Goal: Task Accomplishment & Management: Use online tool/utility

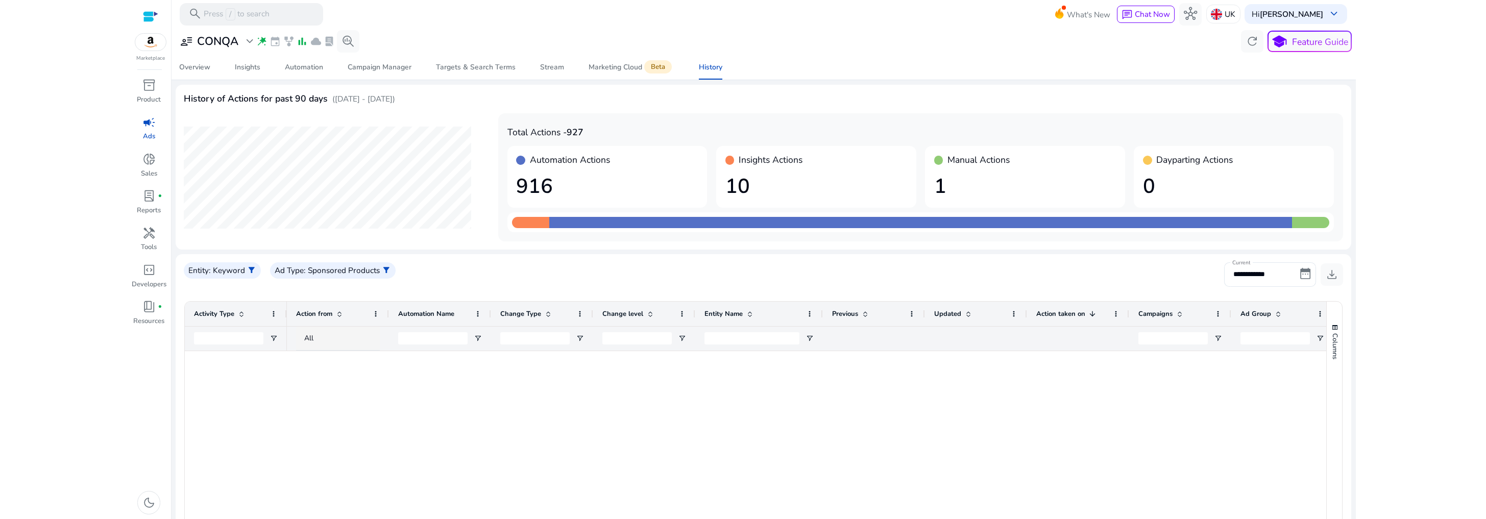
scroll to position [747, 0]
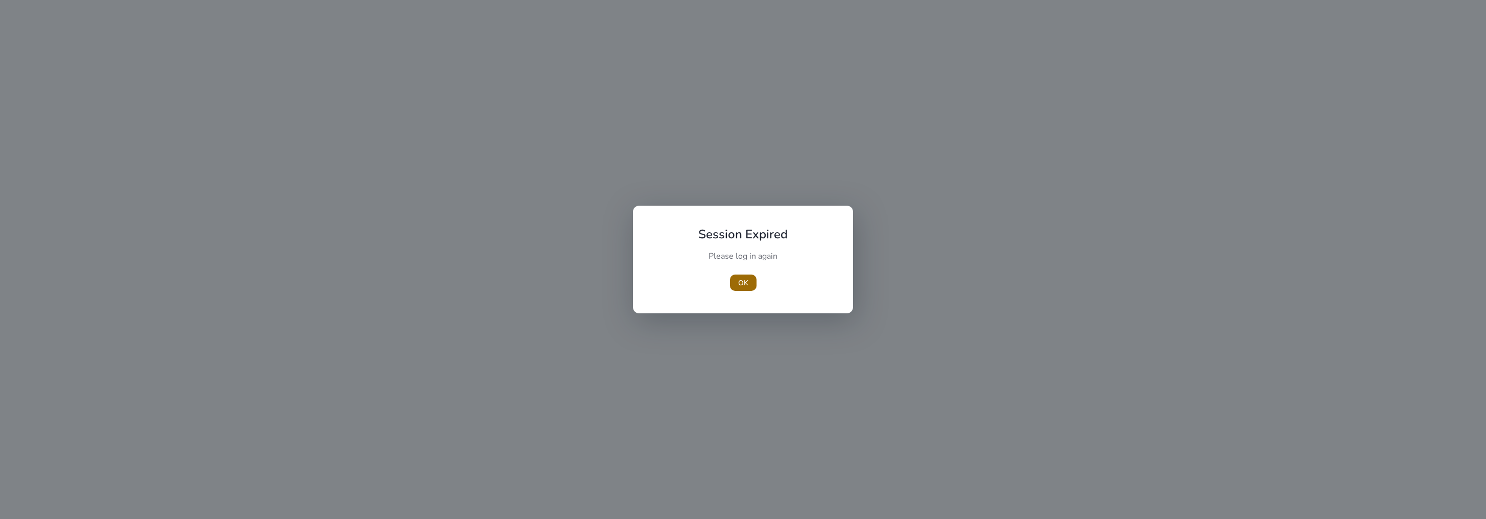
click at [745, 285] on span "OK" at bounding box center [743, 283] width 10 height 11
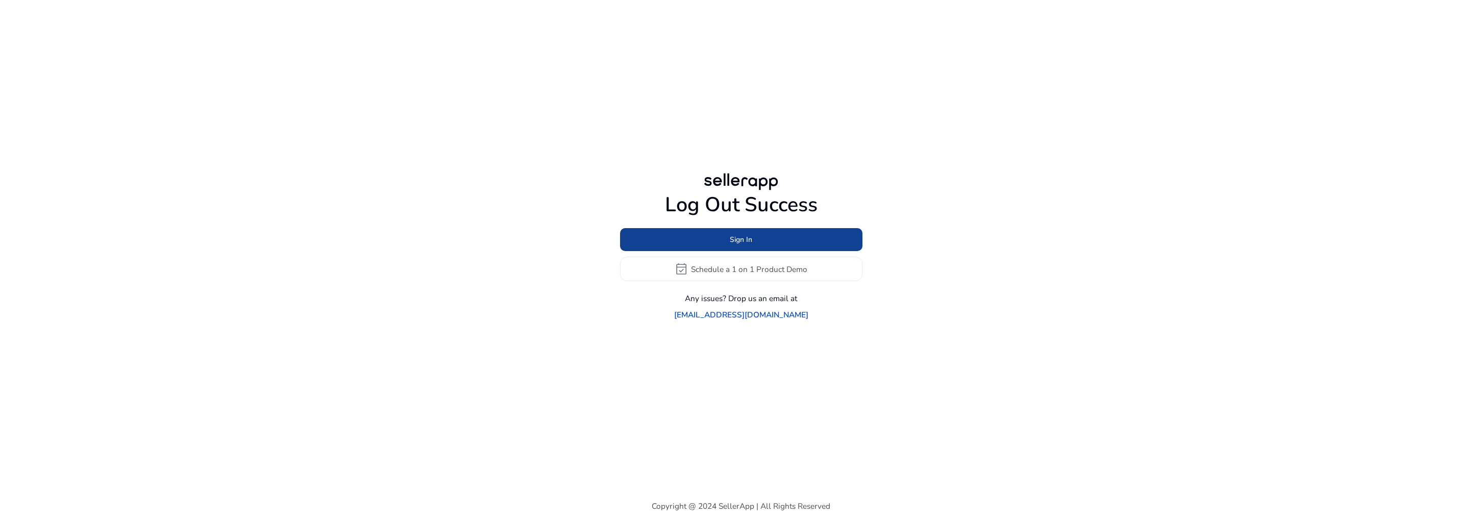
click at [752, 252] on span at bounding box center [741, 240] width 242 height 24
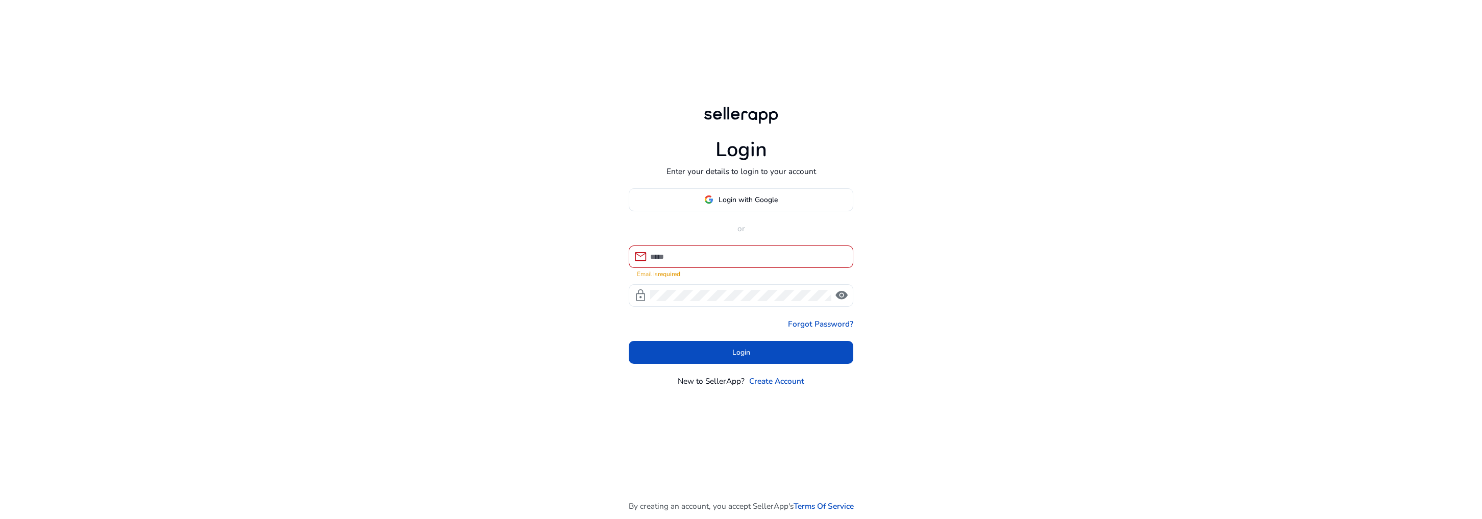
type input "**********"
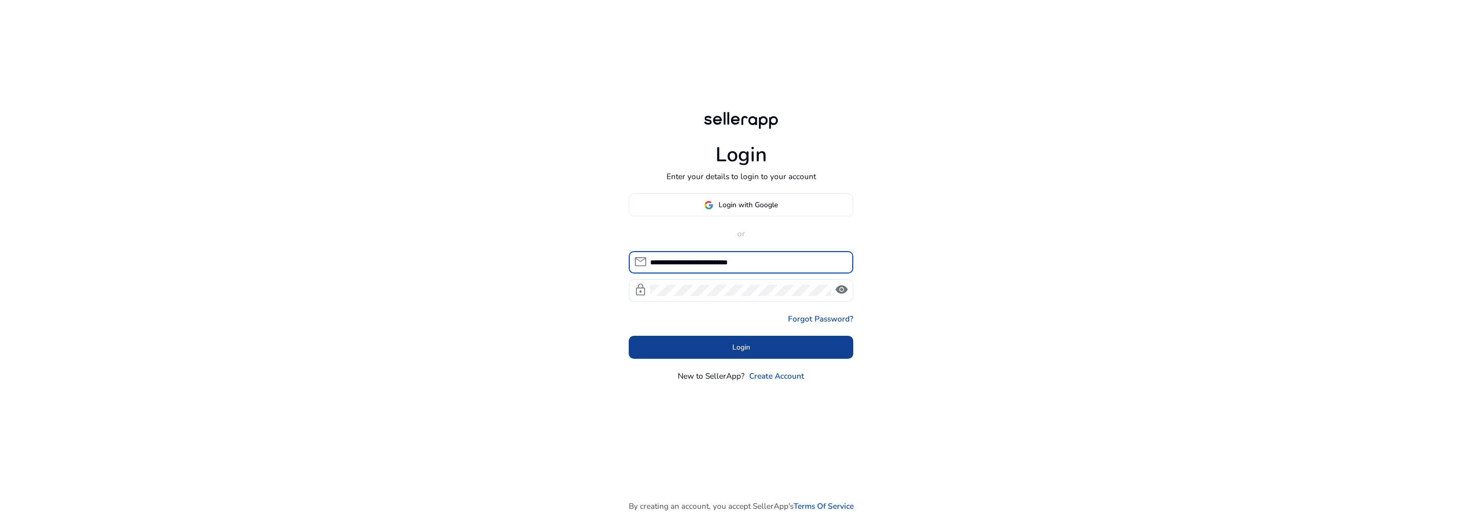
click at [743, 340] on span at bounding box center [741, 347] width 225 height 24
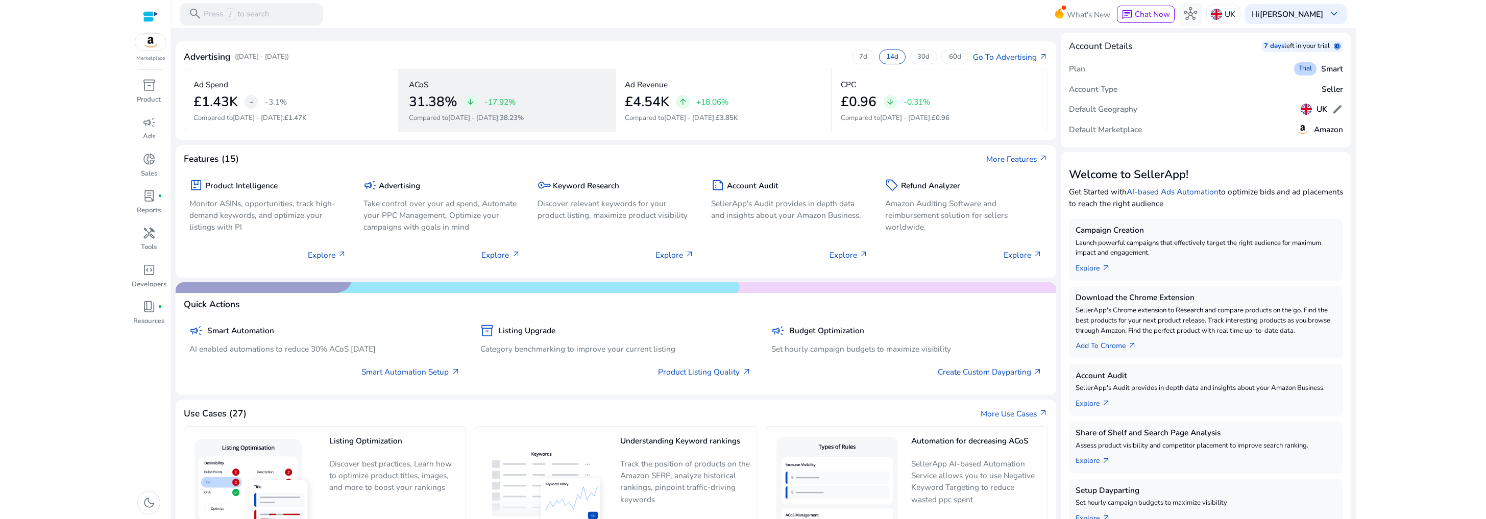
drag, startPoint x: 410, startPoint y: 117, endPoint x: 538, endPoint y: 118, distance: 128.6
click at [538, 118] on p "Compared to Aug 18 - Aug 31 : 38.23%" at bounding box center [507, 118] width 196 height 10
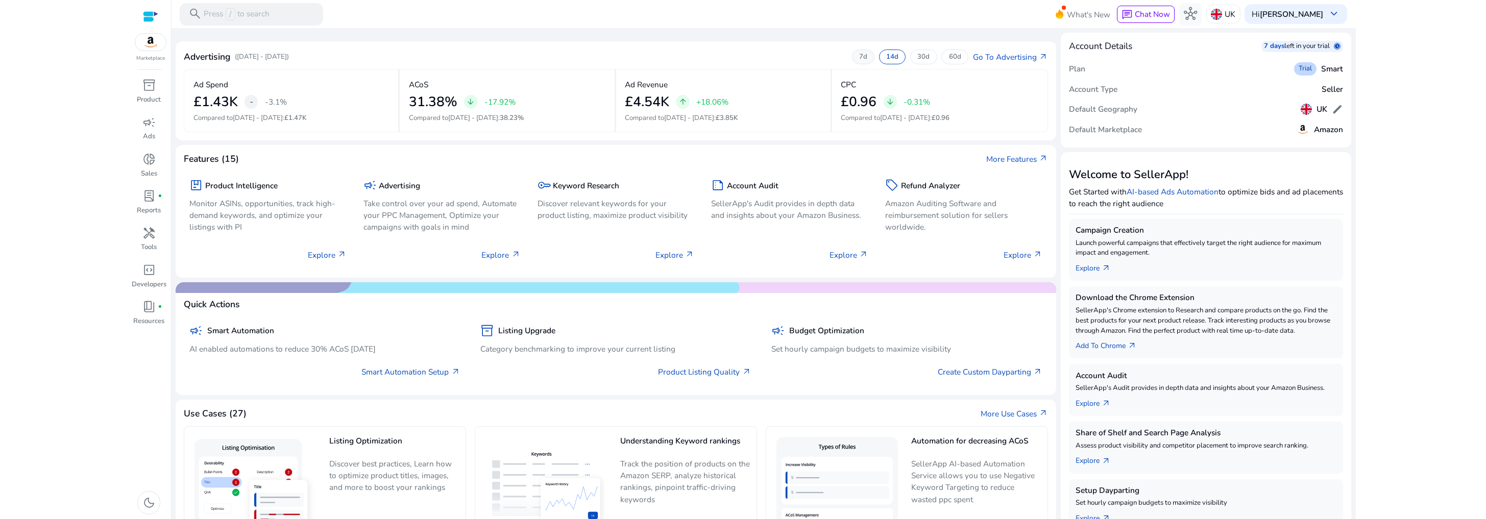
click at [866, 58] on div "7d" at bounding box center [863, 57] width 22 height 14
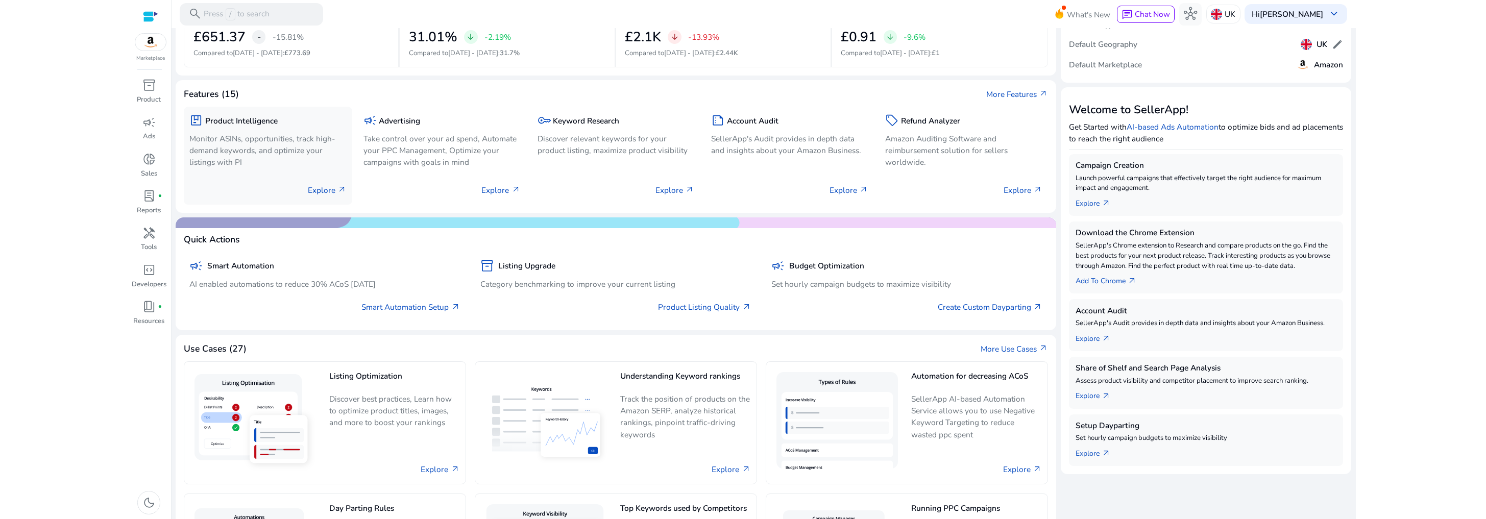
scroll to position [14, 0]
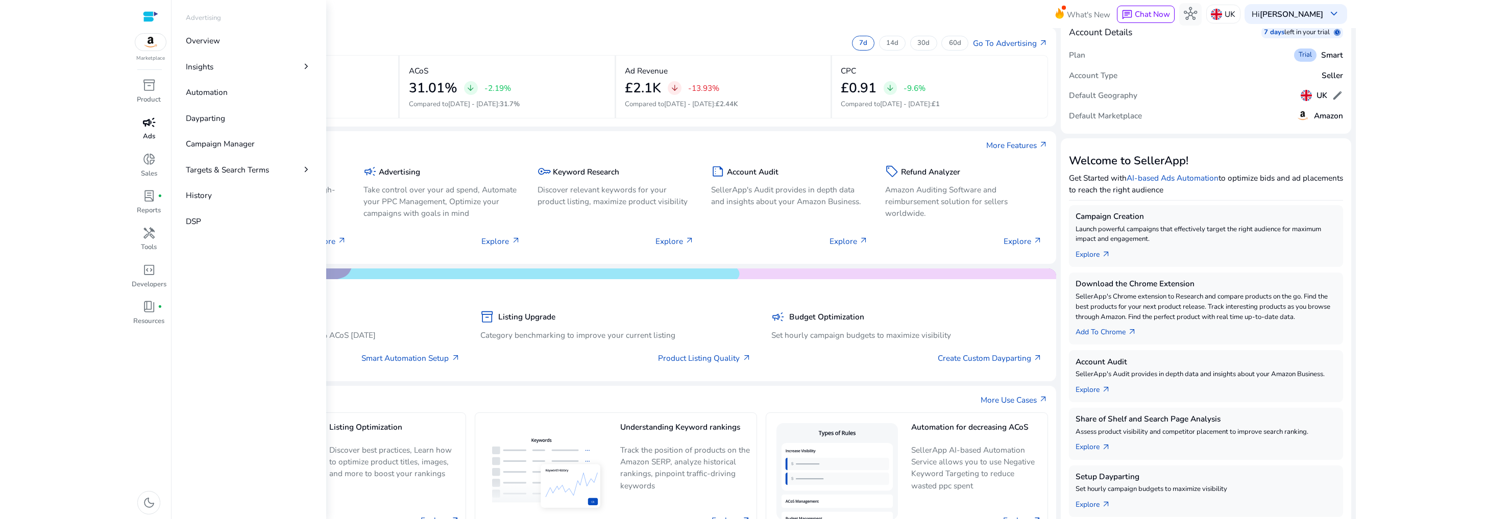
click at [145, 122] on span "campaign" at bounding box center [148, 122] width 13 height 13
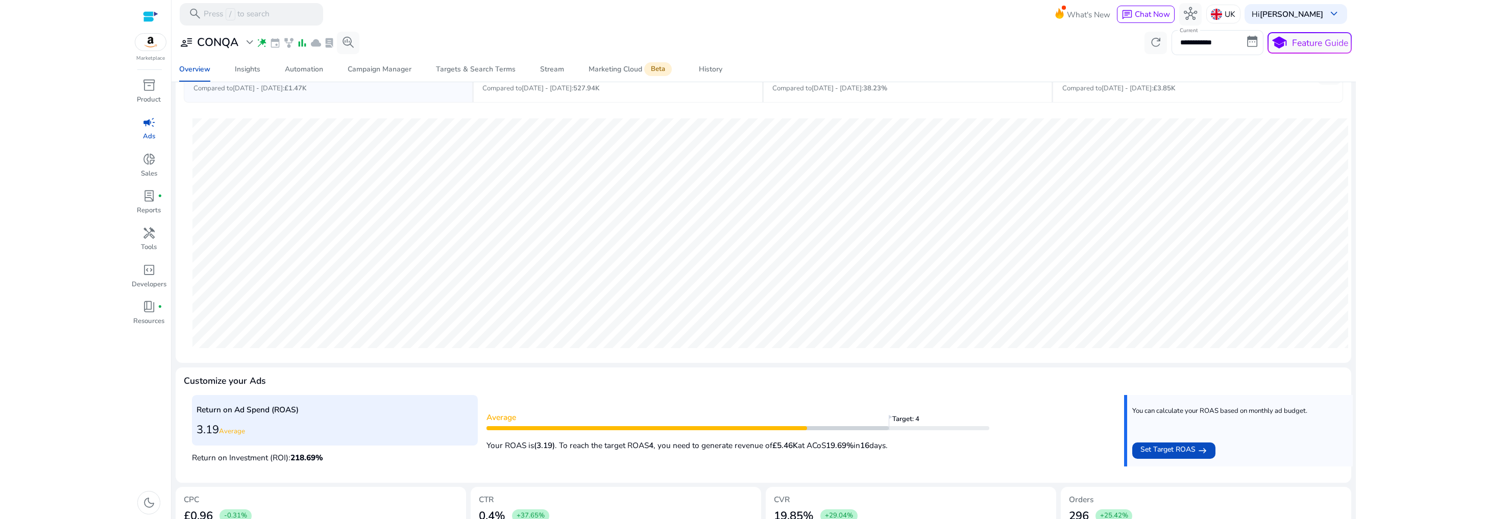
scroll to position [119, 0]
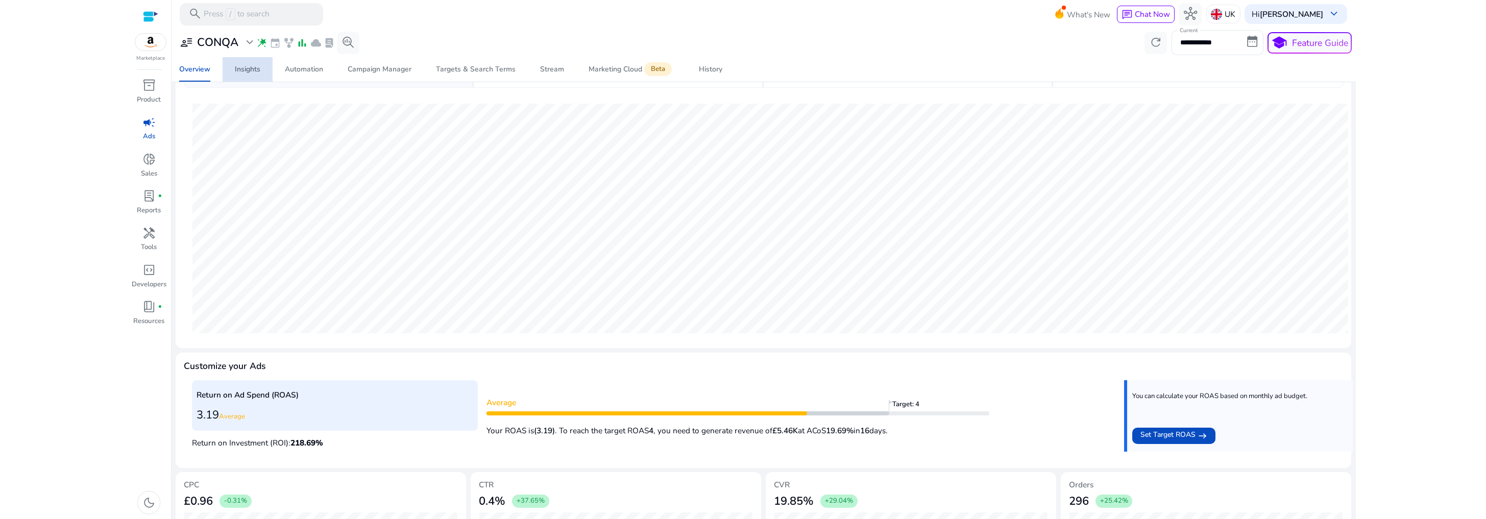
click at [252, 69] on div "Insights" at bounding box center [248, 69] width 26 height 7
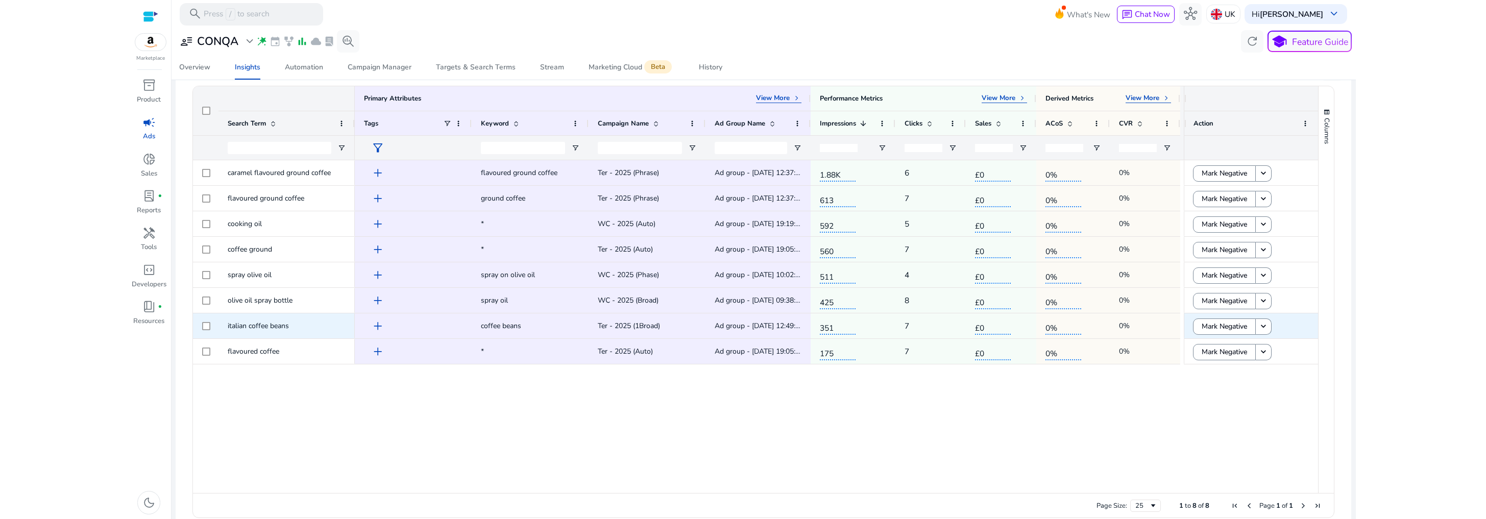
scroll to position [209, 0]
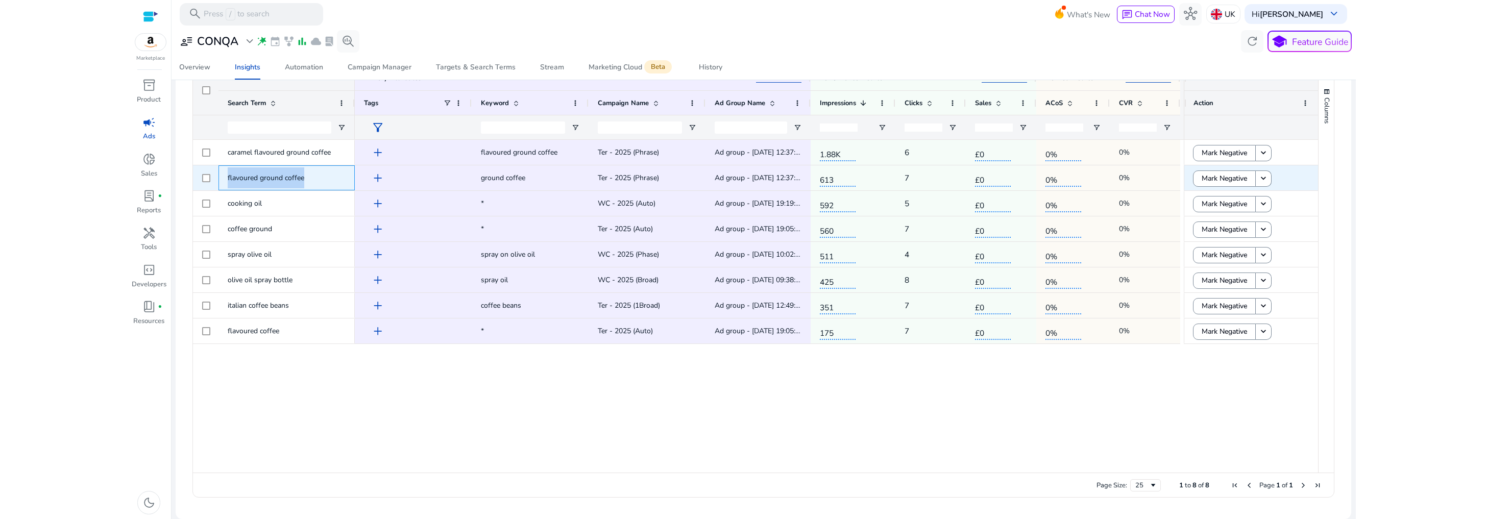
drag, startPoint x: 313, startPoint y: 178, endPoint x: 224, endPoint y: 179, distance: 89.8
click at [224, 179] on div "flavoured ground coffee" at bounding box center [286, 177] width 136 height 25
copy span "flavoured ground coffee"
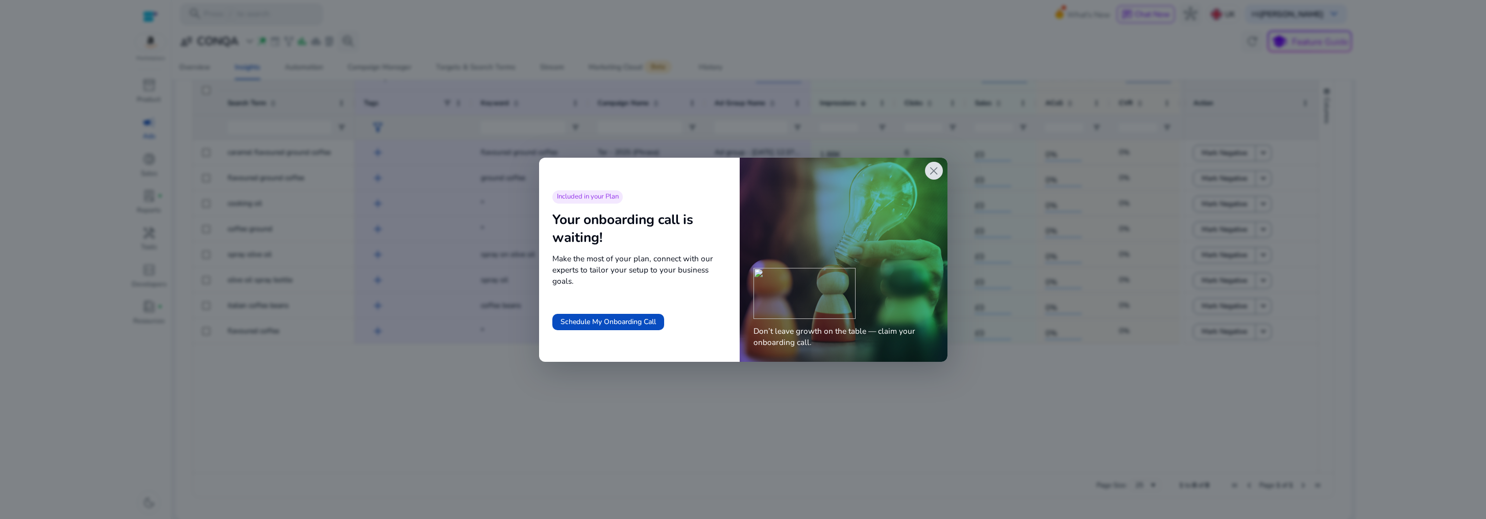
click at [936, 171] on span "close" at bounding box center [933, 170] width 13 height 13
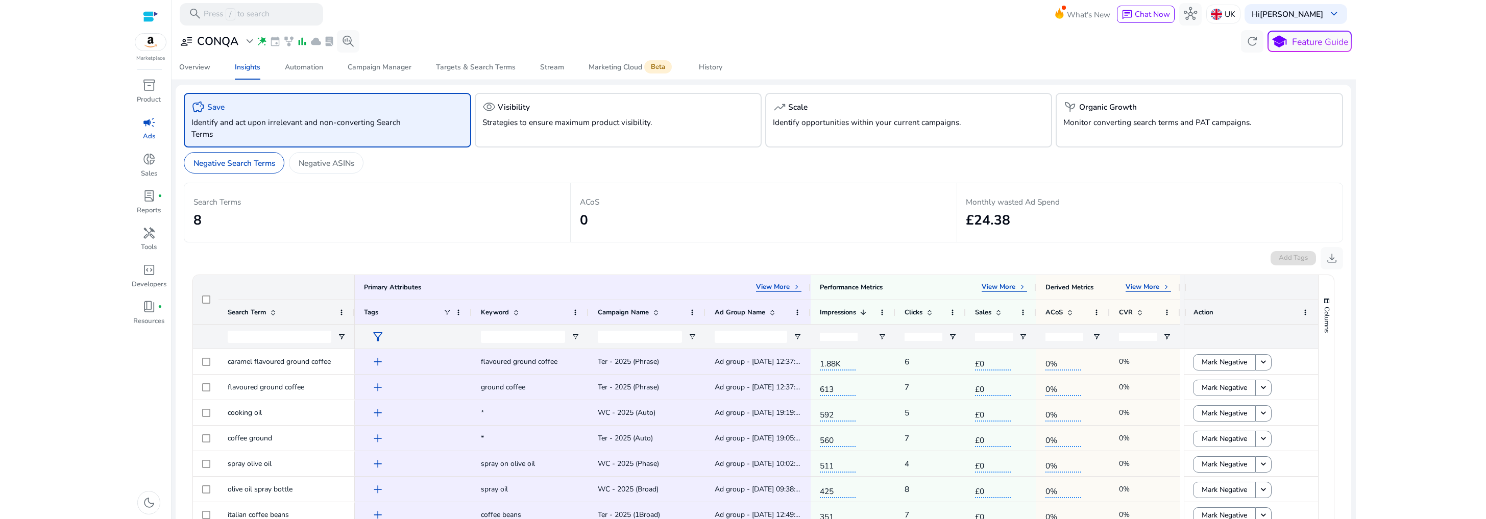
scroll to position [209, 0]
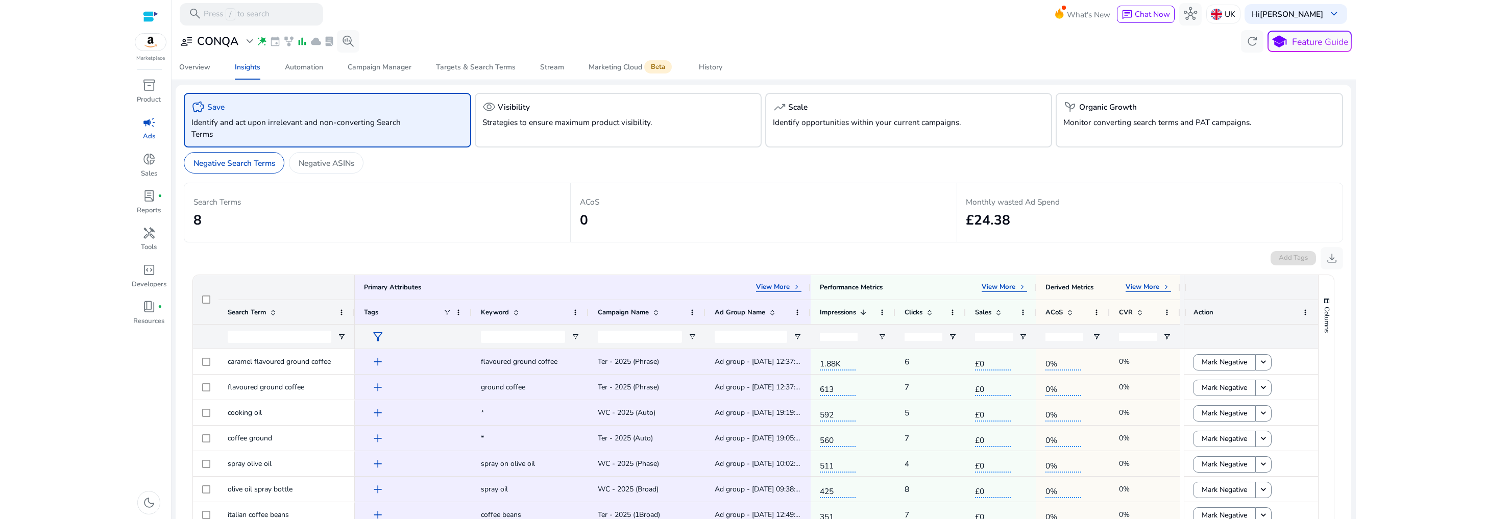
scroll to position [209, 0]
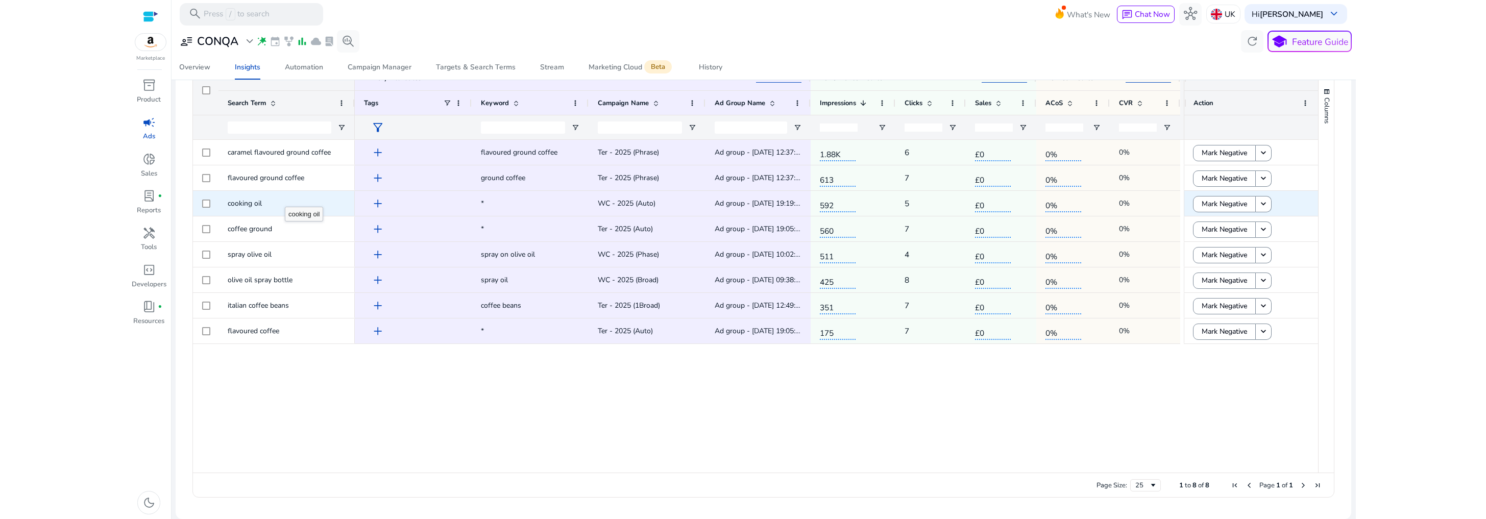
click at [274, 203] on span "cooking oil" at bounding box center [286, 203] width 117 height 21
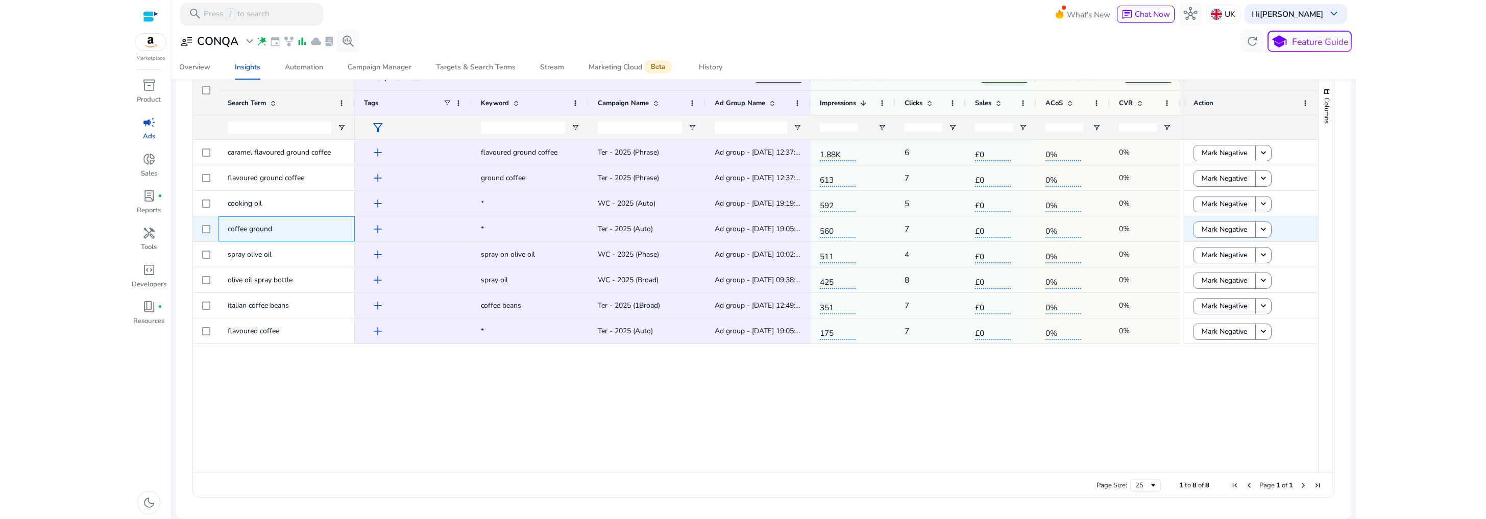
click at [268, 235] on span "coffee ground" at bounding box center [286, 228] width 117 height 21
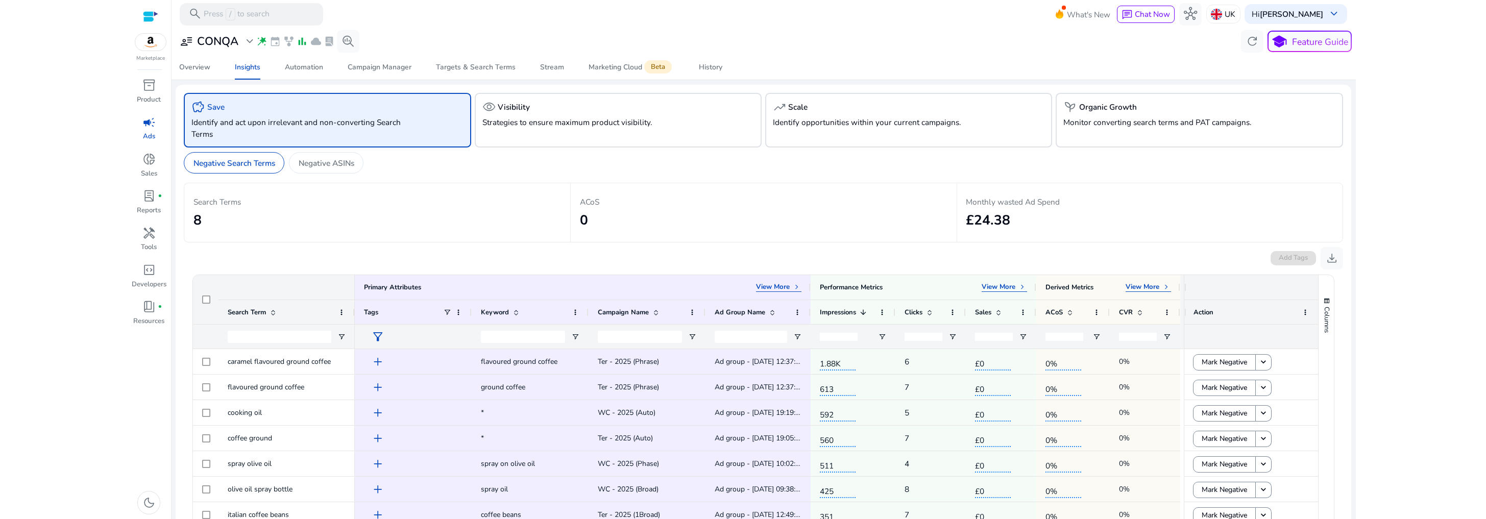
scroll to position [209, 0]
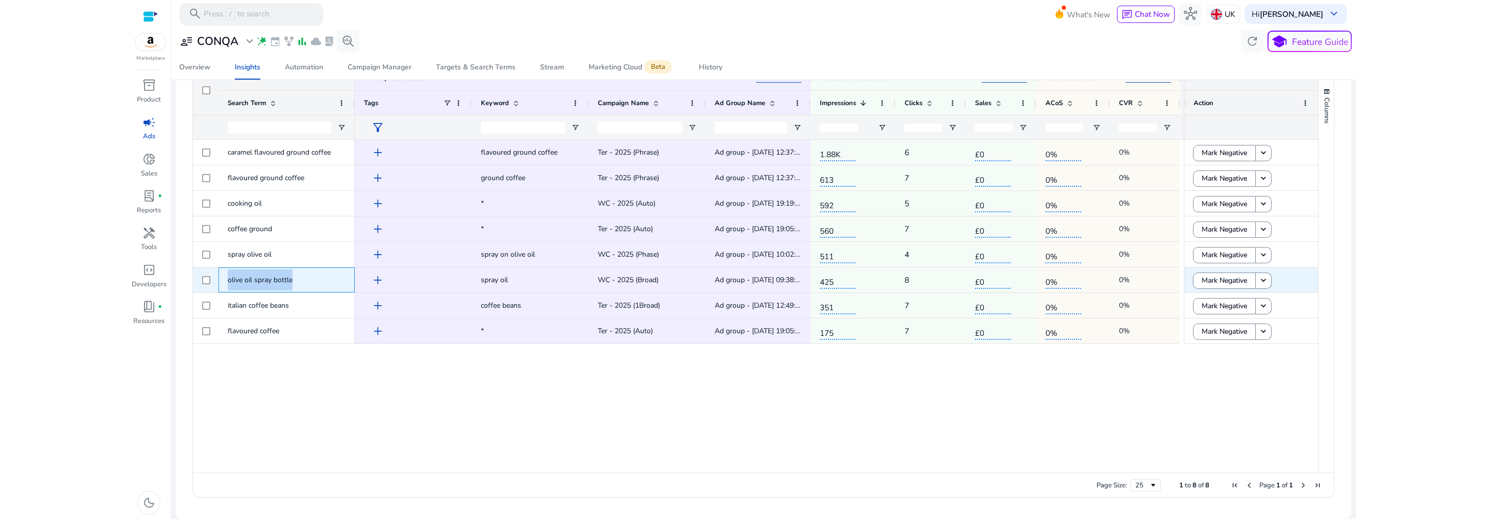
drag, startPoint x: 321, startPoint y: 281, endPoint x: 227, endPoint y: 279, distance: 94.4
click at [228, 279] on span "olive oil spray bottle" at bounding box center [286, 279] width 117 height 21
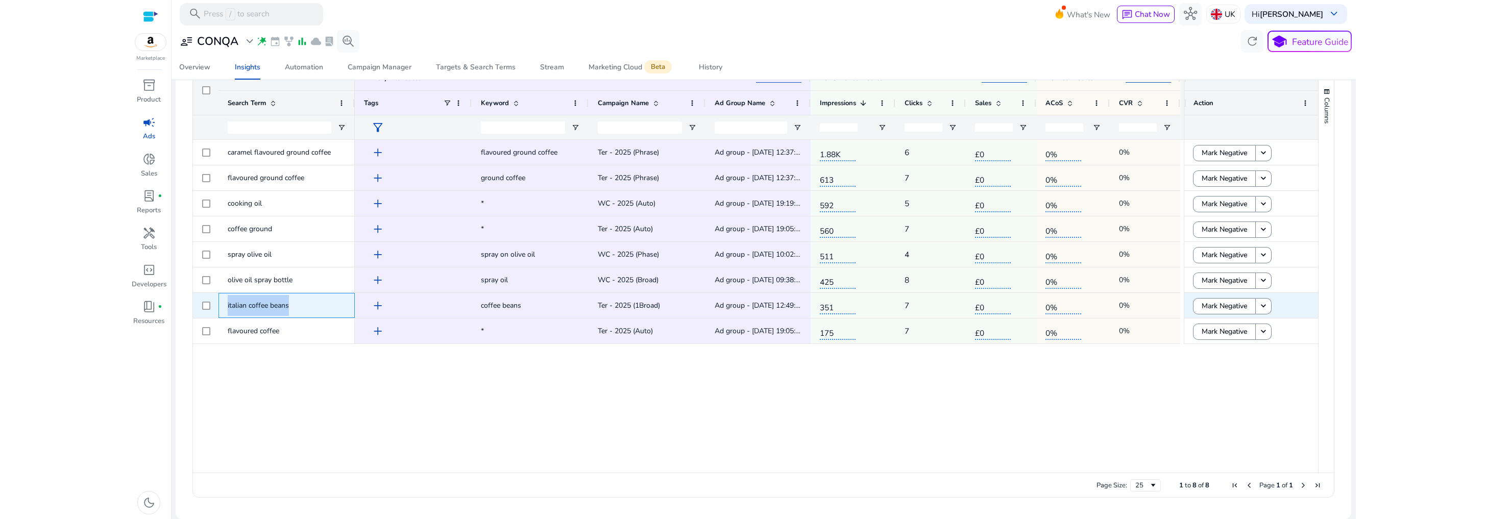
drag, startPoint x: 313, startPoint y: 306, endPoint x: 224, endPoint y: 304, distance: 89.3
click at [224, 304] on div "italian coffee beans" at bounding box center [286, 305] width 136 height 25
copy span "italian coffee beans"
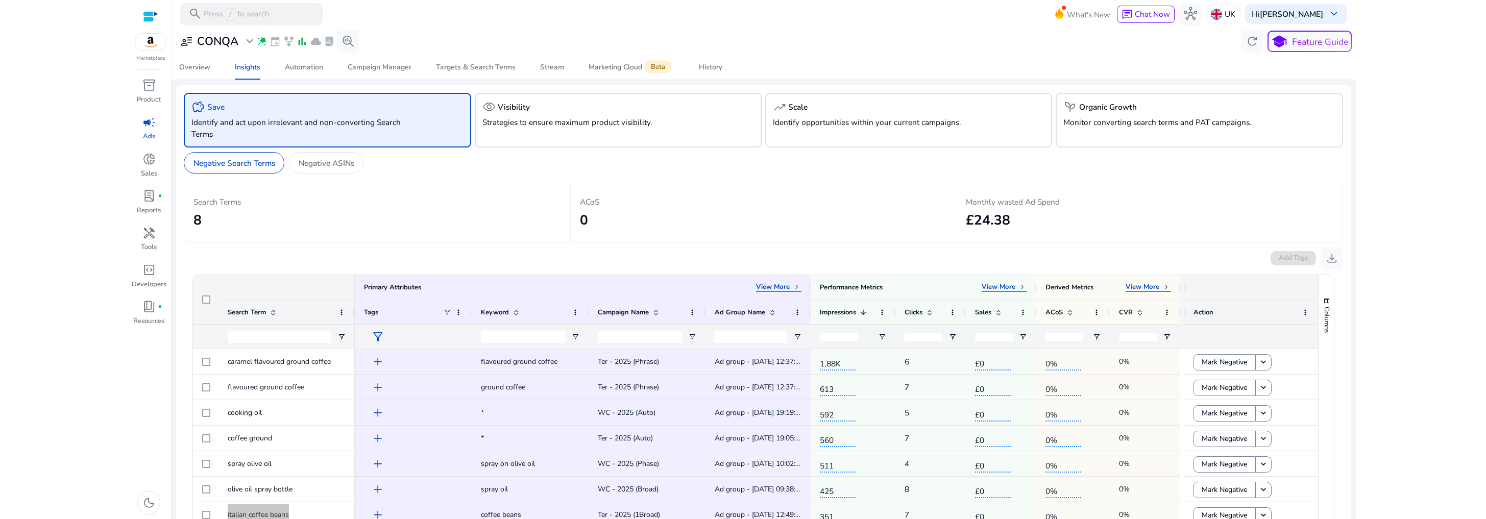
scroll to position [209, 0]
